Goal: Information Seeking & Learning: Learn about a topic

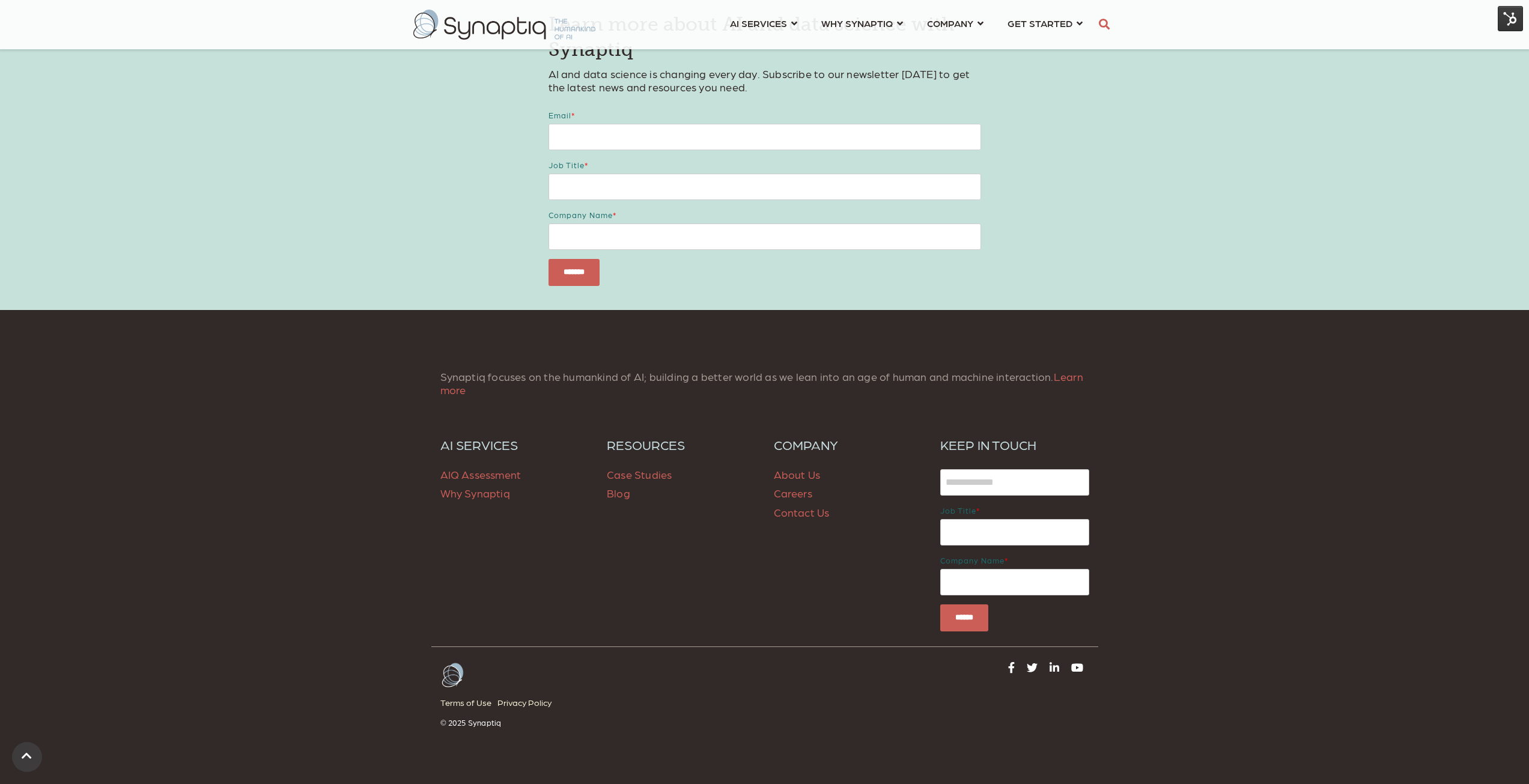
scroll to position [1441, 0]
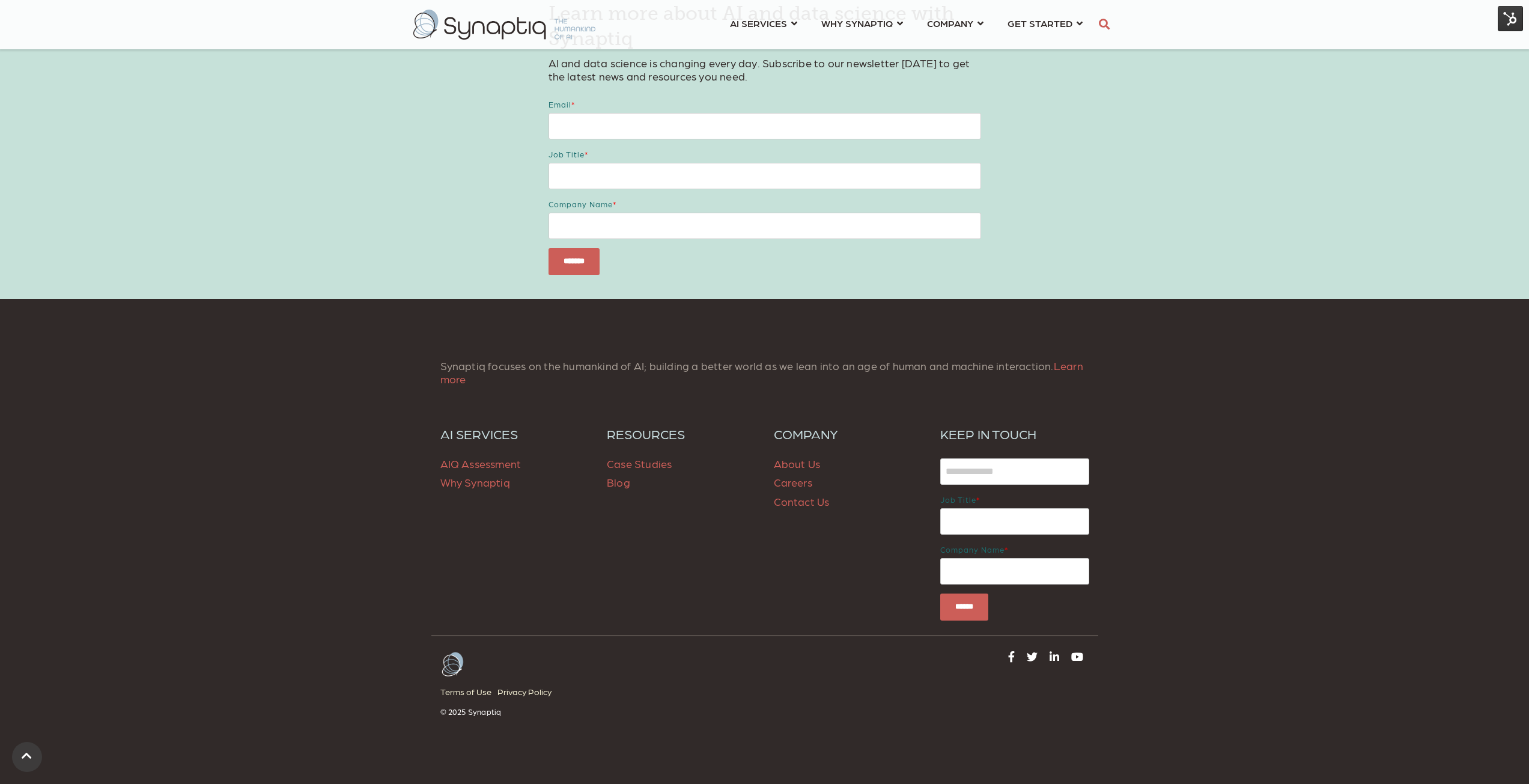
click at [654, 464] on span "Case Studies" at bounding box center [639, 463] width 65 height 13
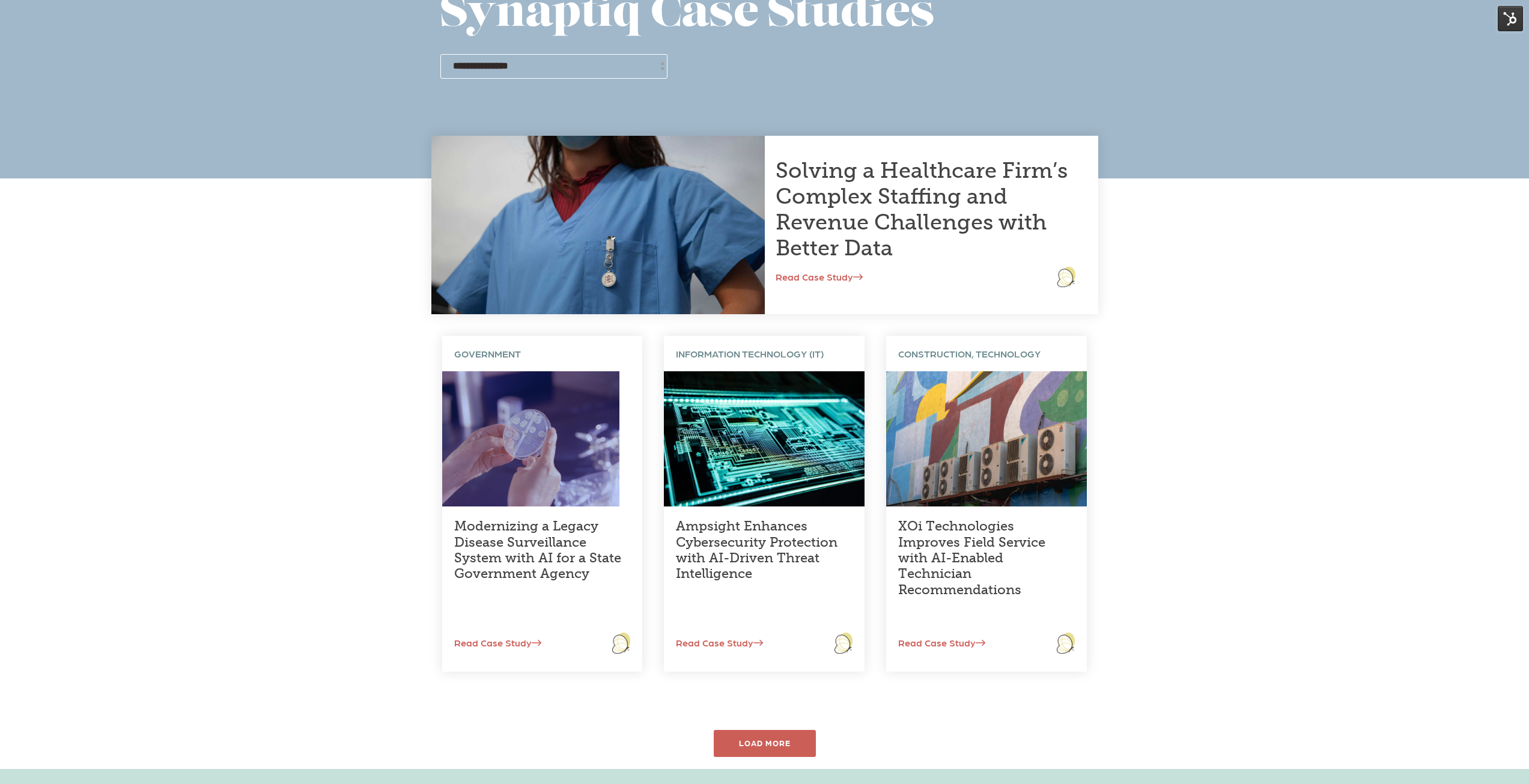
scroll to position [240, 0]
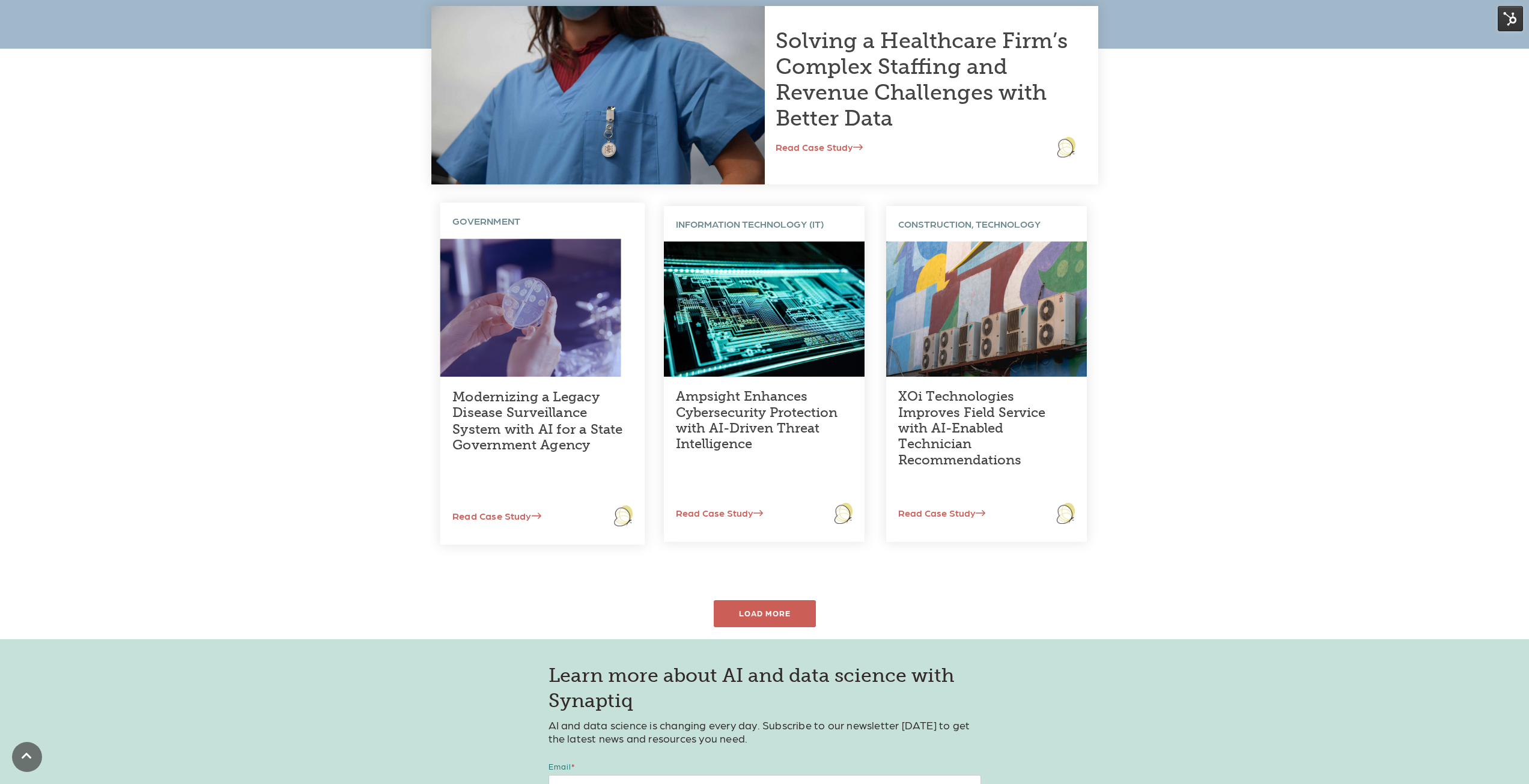
click at [525, 431] on link "Modernizing a Legacy Disease Surveillance System with AI for a State Government…" at bounding box center [537, 421] width 170 height 65
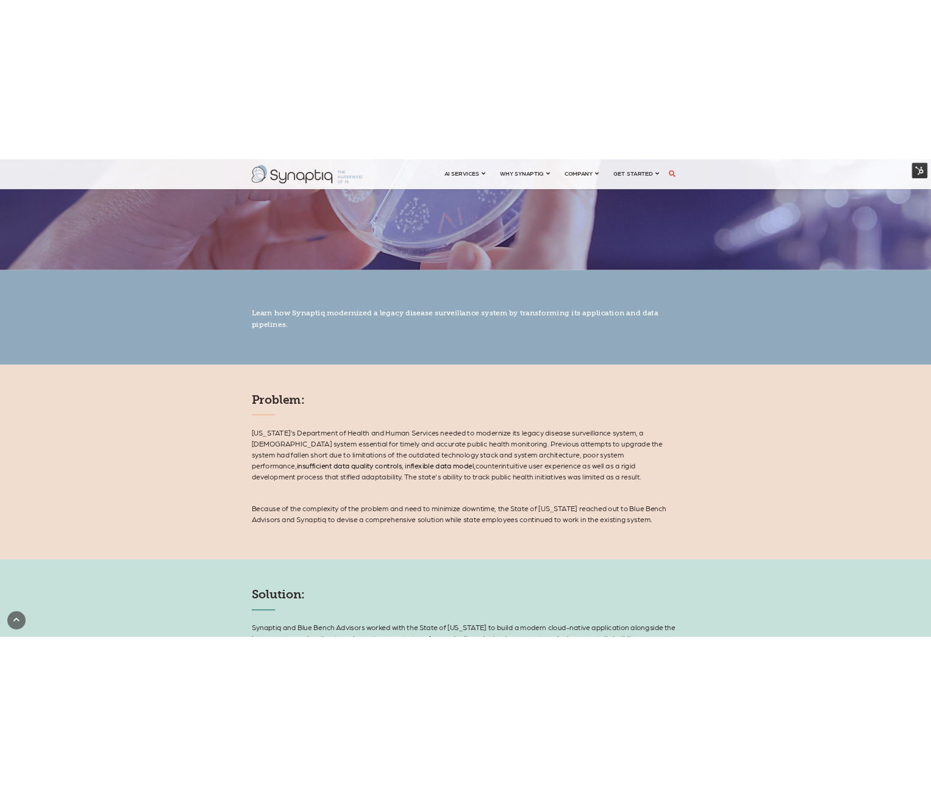
scroll to position [488, 0]
